Goal: Information Seeking & Learning: Learn about a topic

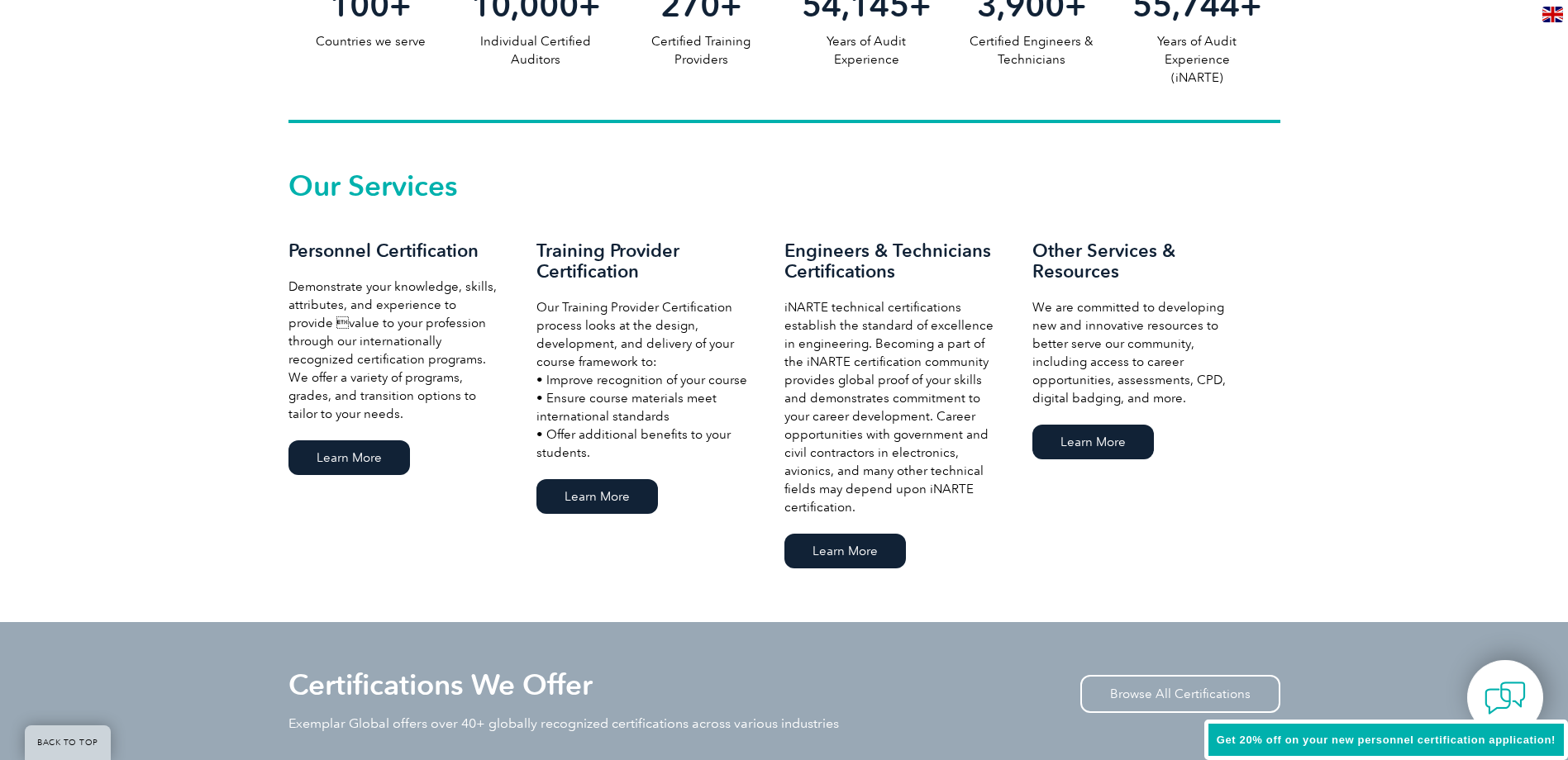
scroll to position [909, 0]
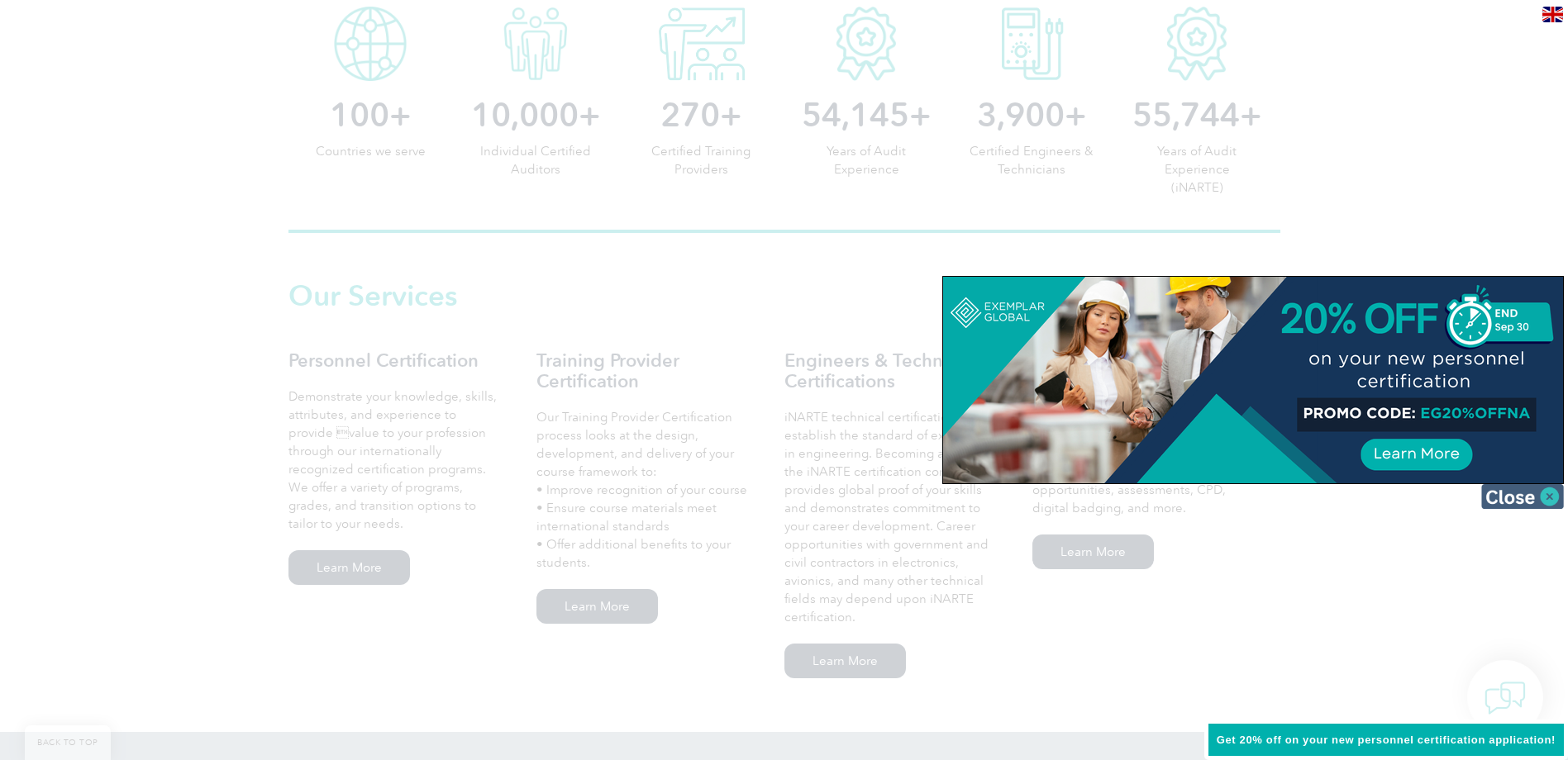
click at [1543, 493] on img at bounding box center [1522, 496] width 82 height 25
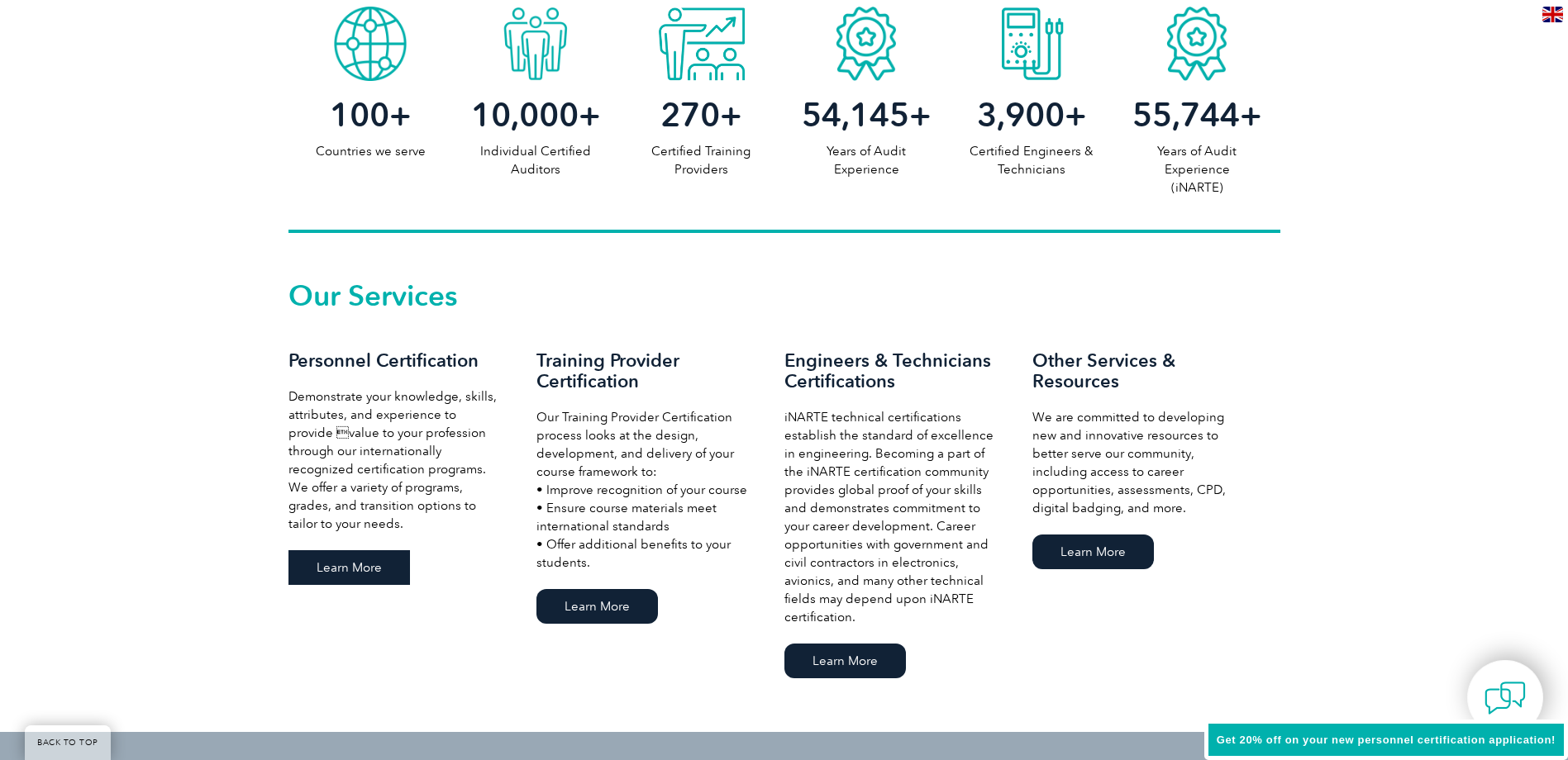
click at [382, 559] on link "Learn More" at bounding box center [348, 568] width 121 height 35
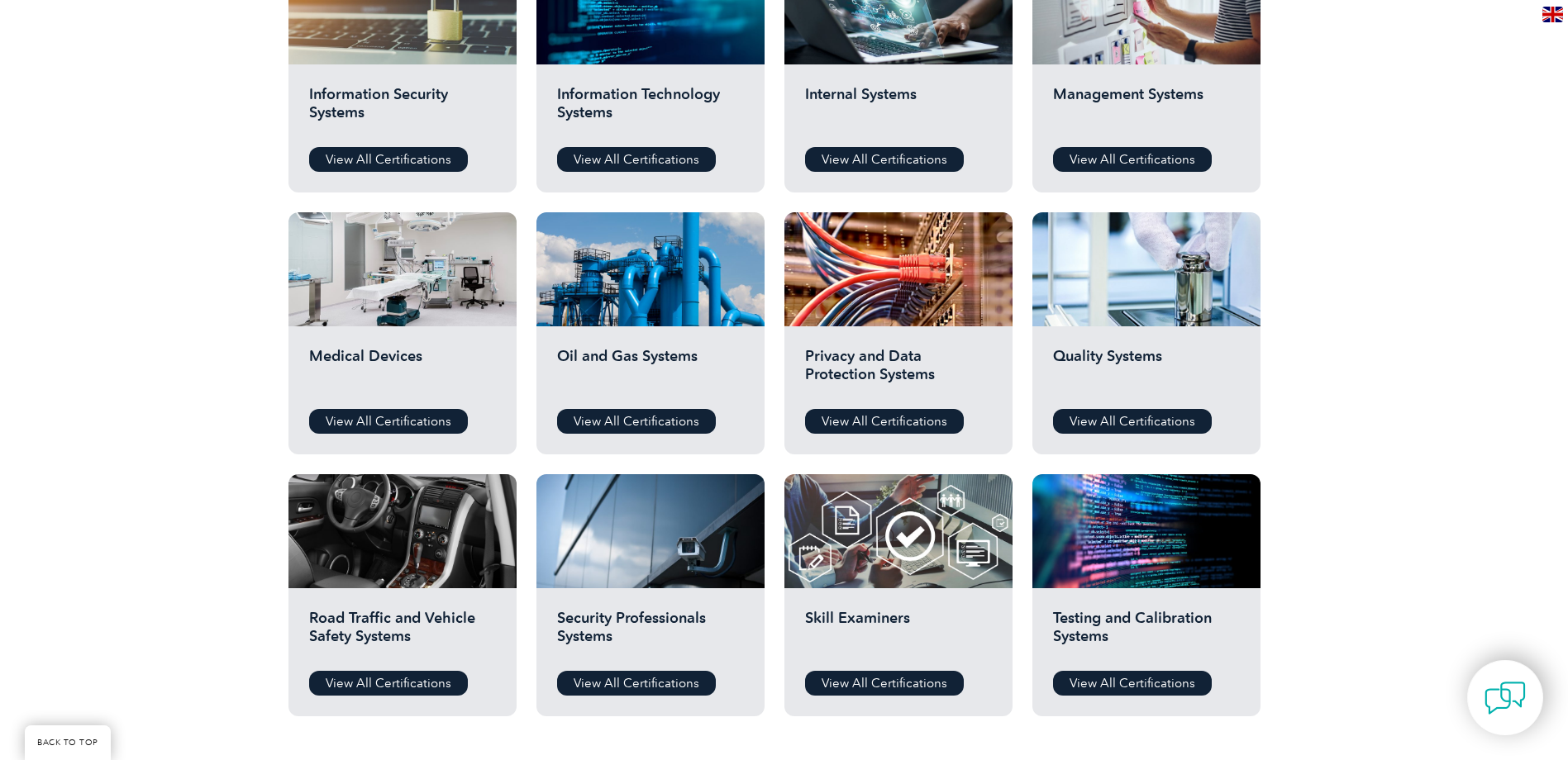
scroll to position [909, 0]
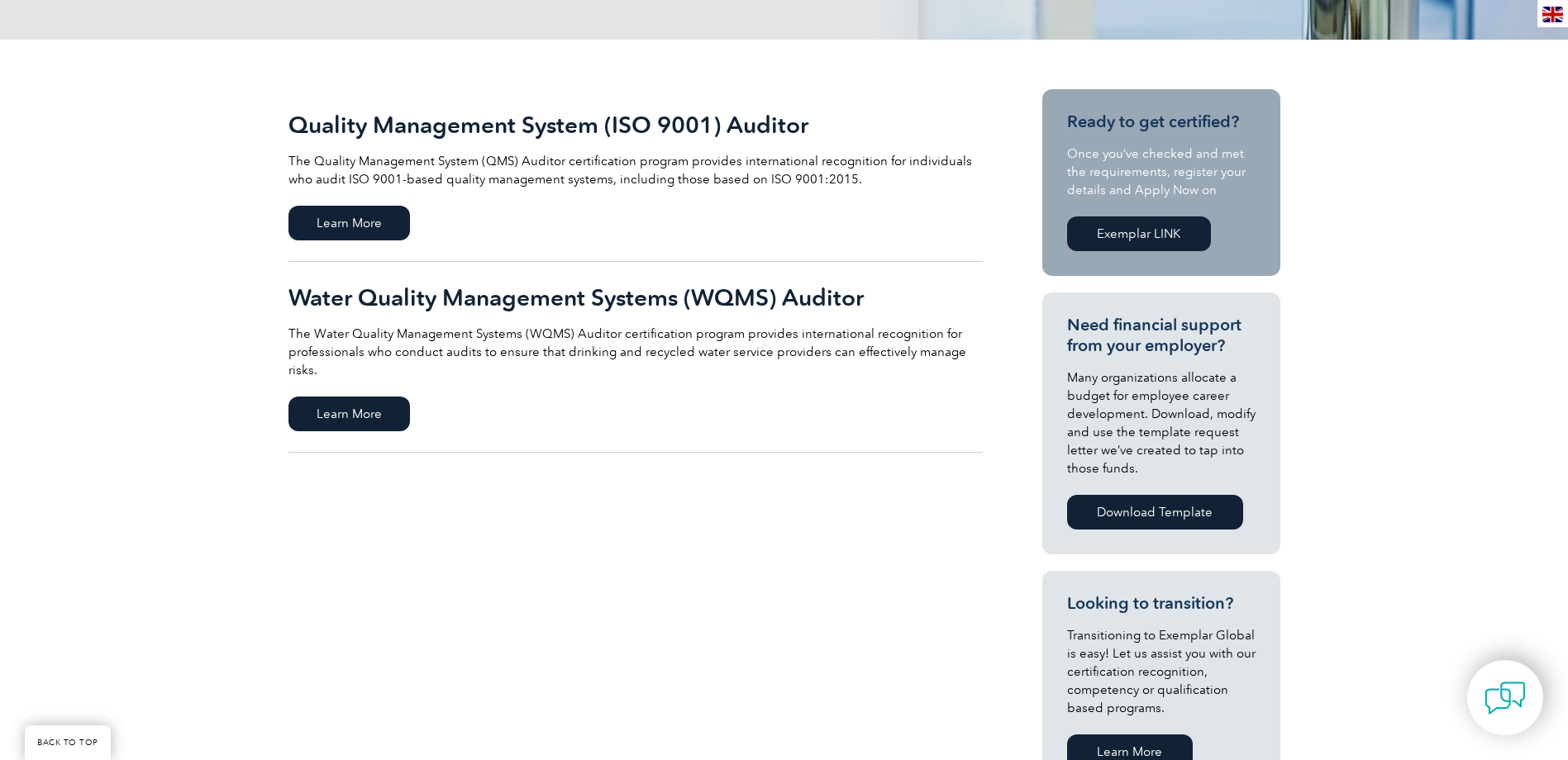
scroll to position [331, 0]
click at [316, 223] on span "Learn More" at bounding box center [348, 224] width 121 height 35
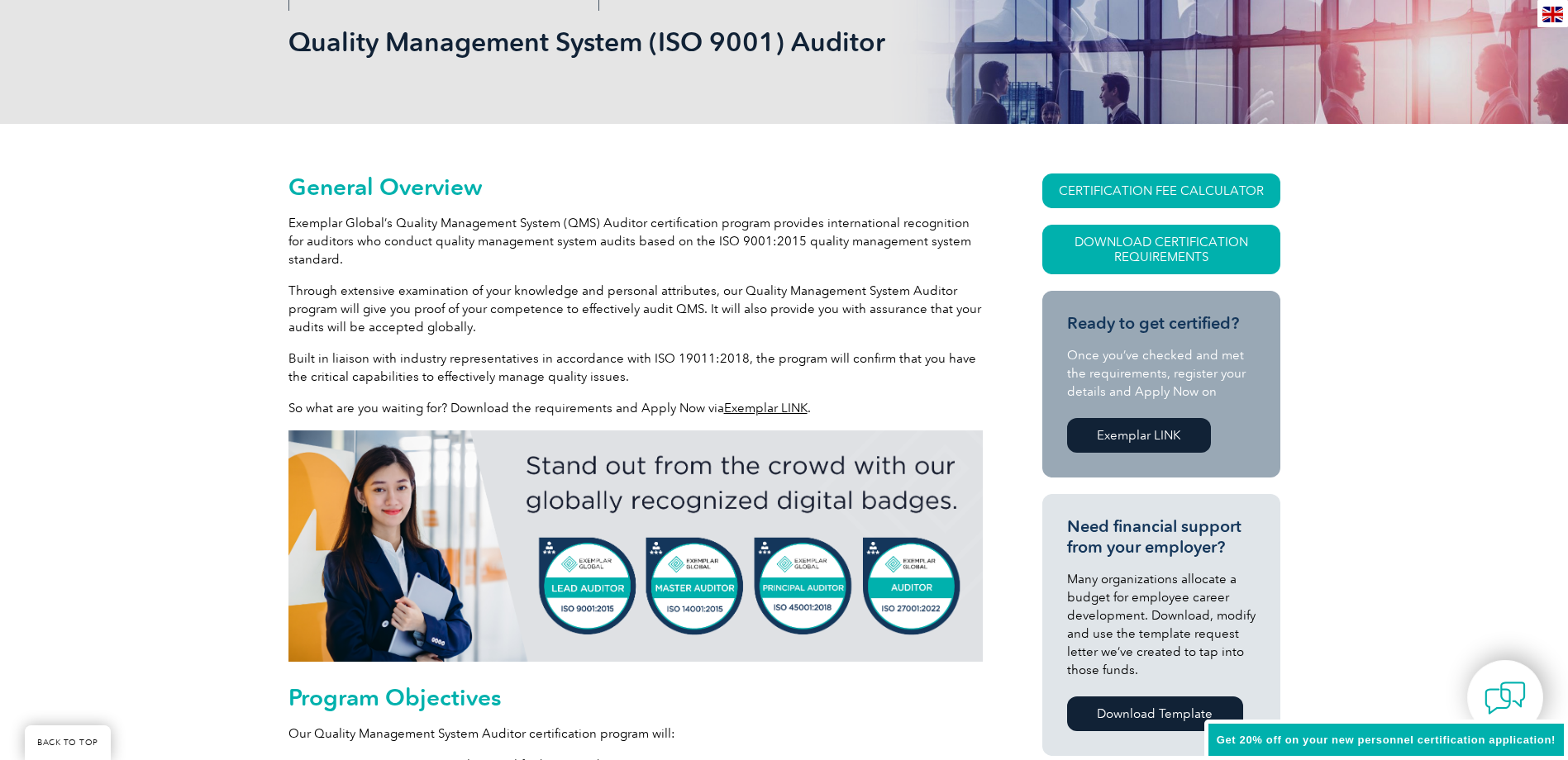
scroll to position [247, 0]
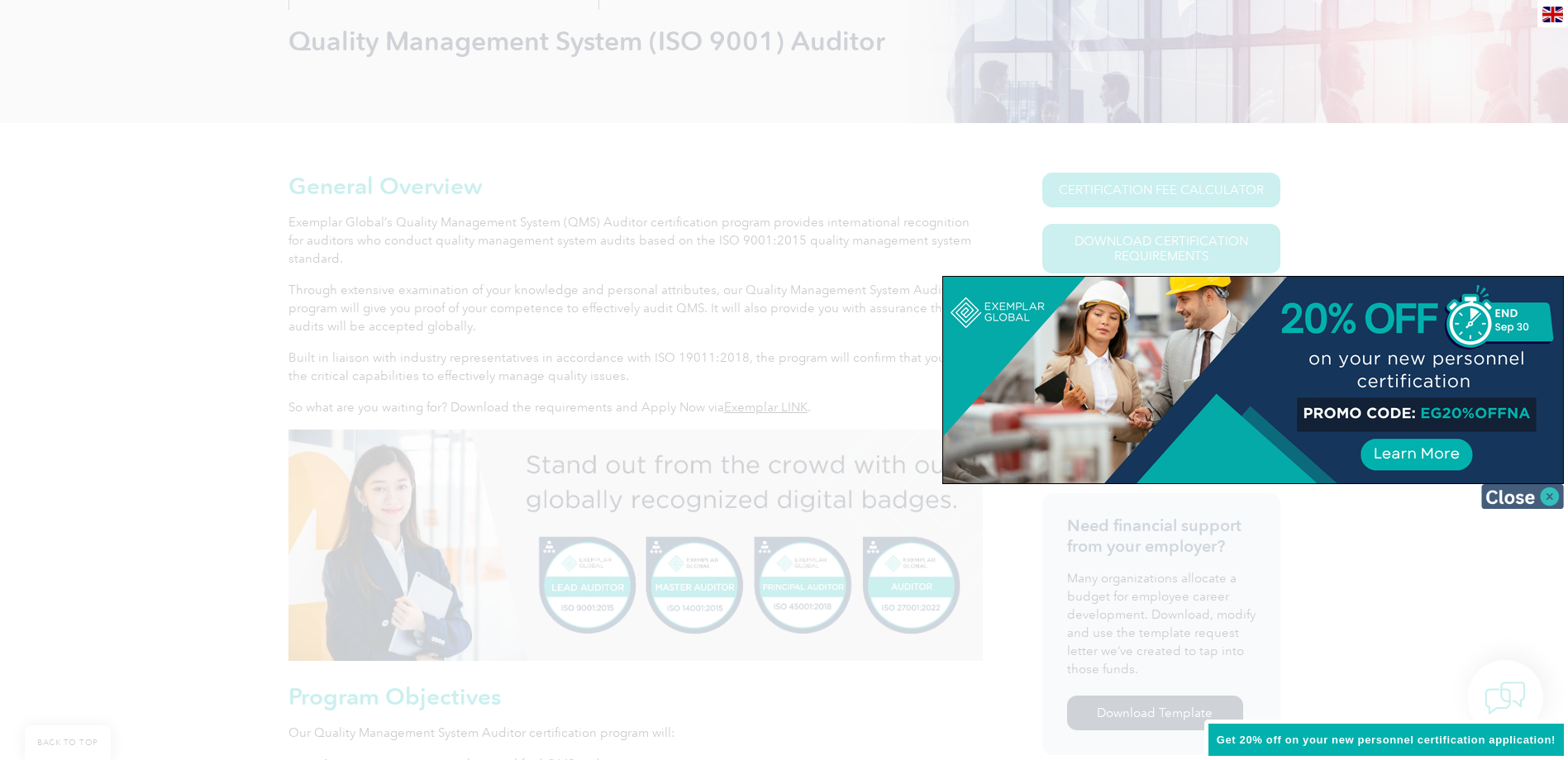
click at [1523, 498] on img at bounding box center [1522, 496] width 82 height 25
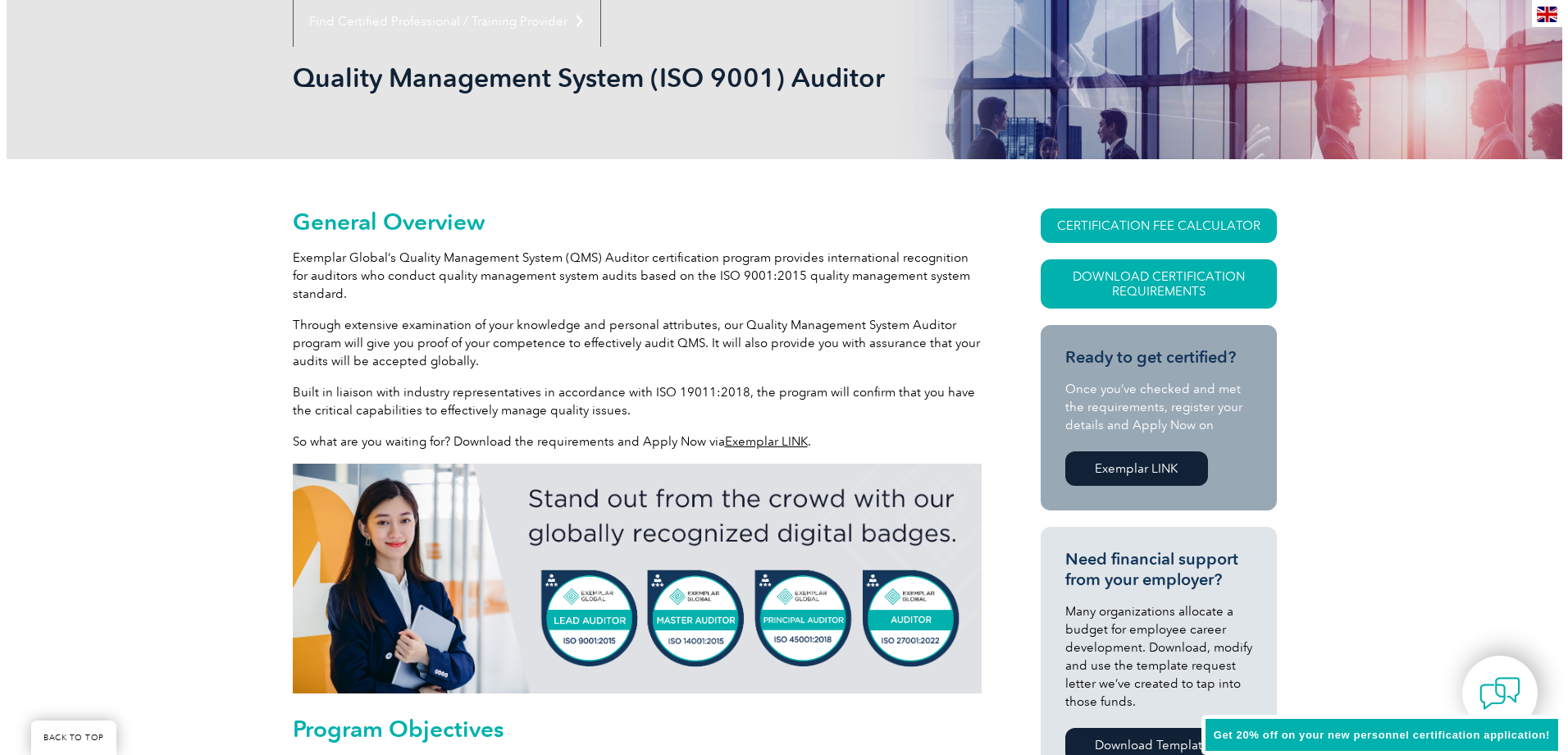
scroll to position [164, 0]
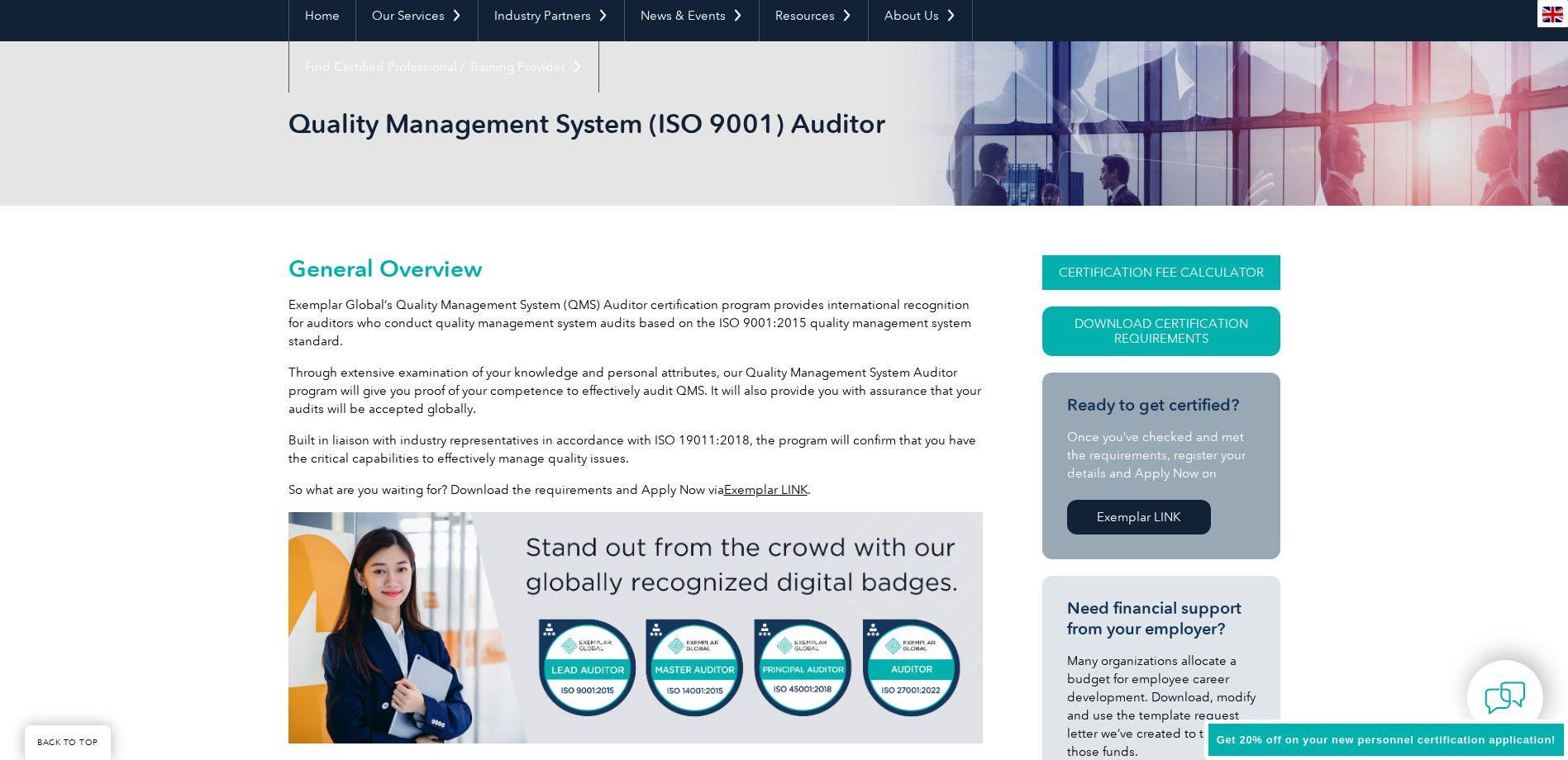
click at [1132, 259] on link "CERTIFICATION FEE CALCULATOR" at bounding box center [1161, 272] width 238 height 35
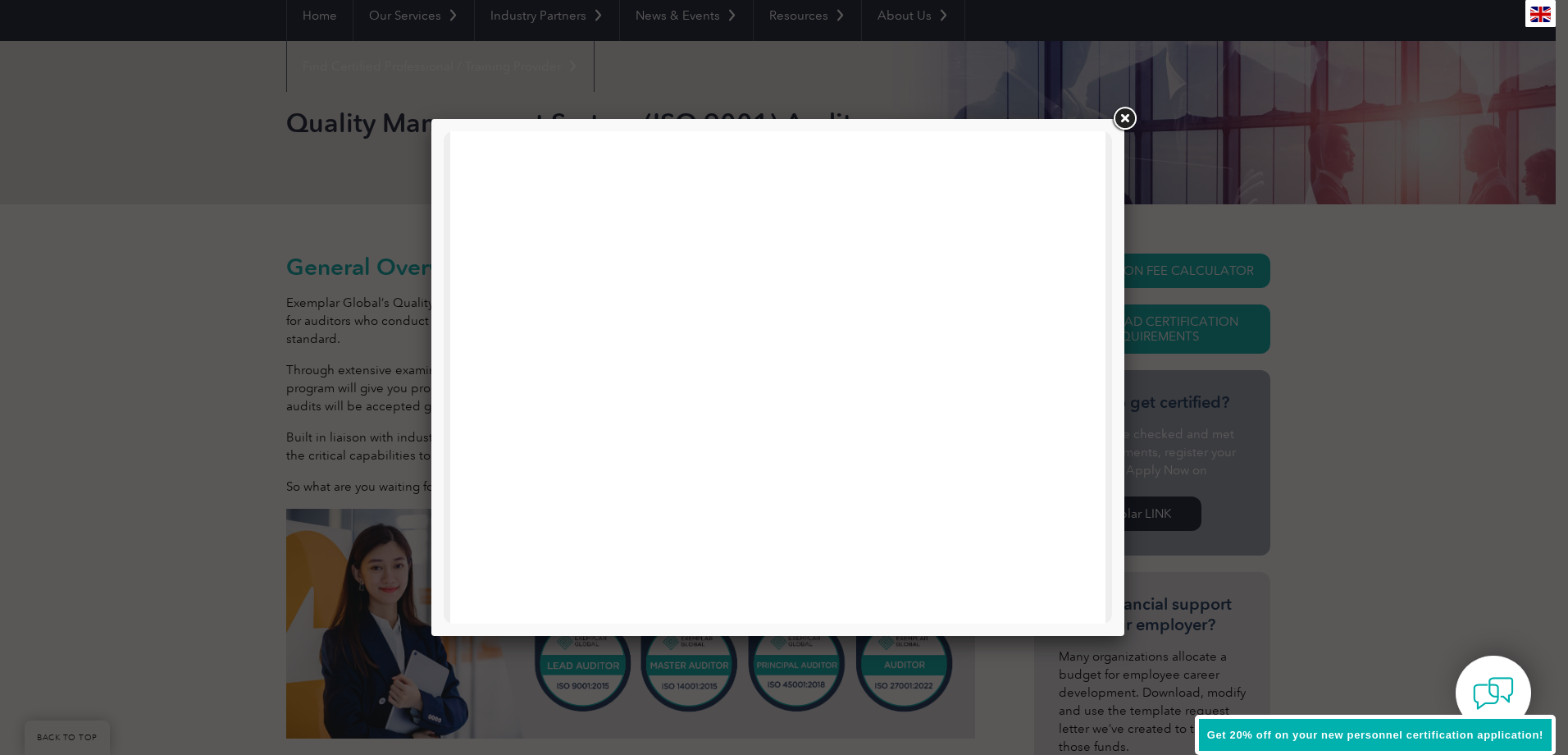
scroll to position [701, 0]
